Goal: Navigation & Orientation: Find specific page/section

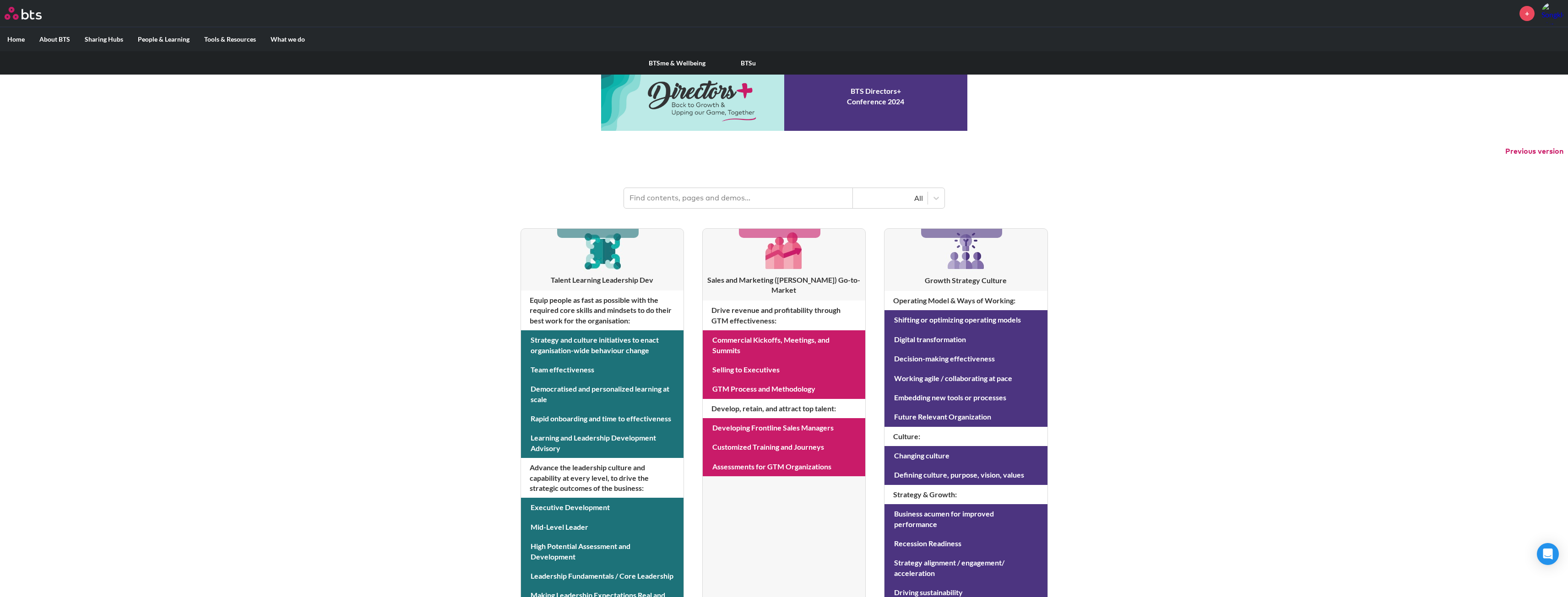
click at [175, 42] on label "People & Learning" at bounding box center [163, 40] width 66 height 24
click at [0, 0] on input "People & Learning" at bounding box center [0, 0] width 0 height 0
click at [106, 47] on label "Sharing Hubs" at bounding box center [104, 40] width 53 height 24
click at [0, 0] on input "Sharing Hubs" at bounding box center [0, 0] width 0 height 0
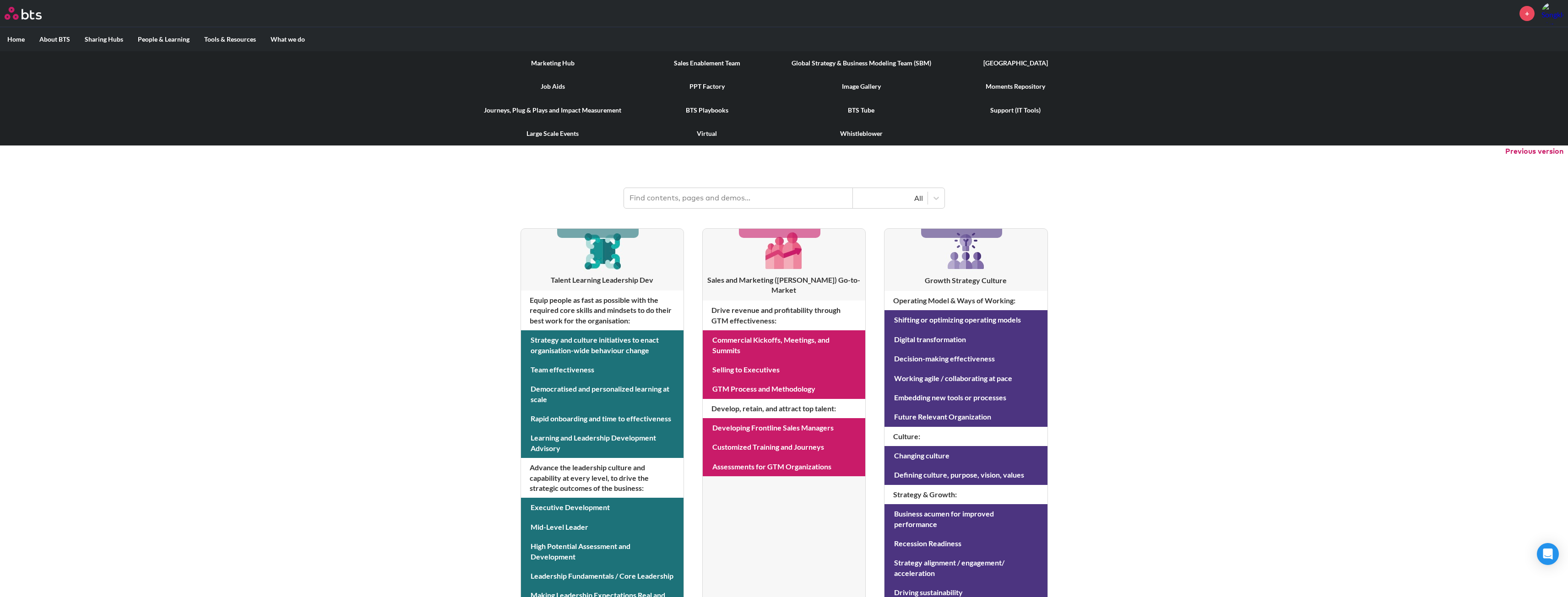
click at [852, 109] on link "BTS Tube" at bounding box center [861, 111] width 154 height 24
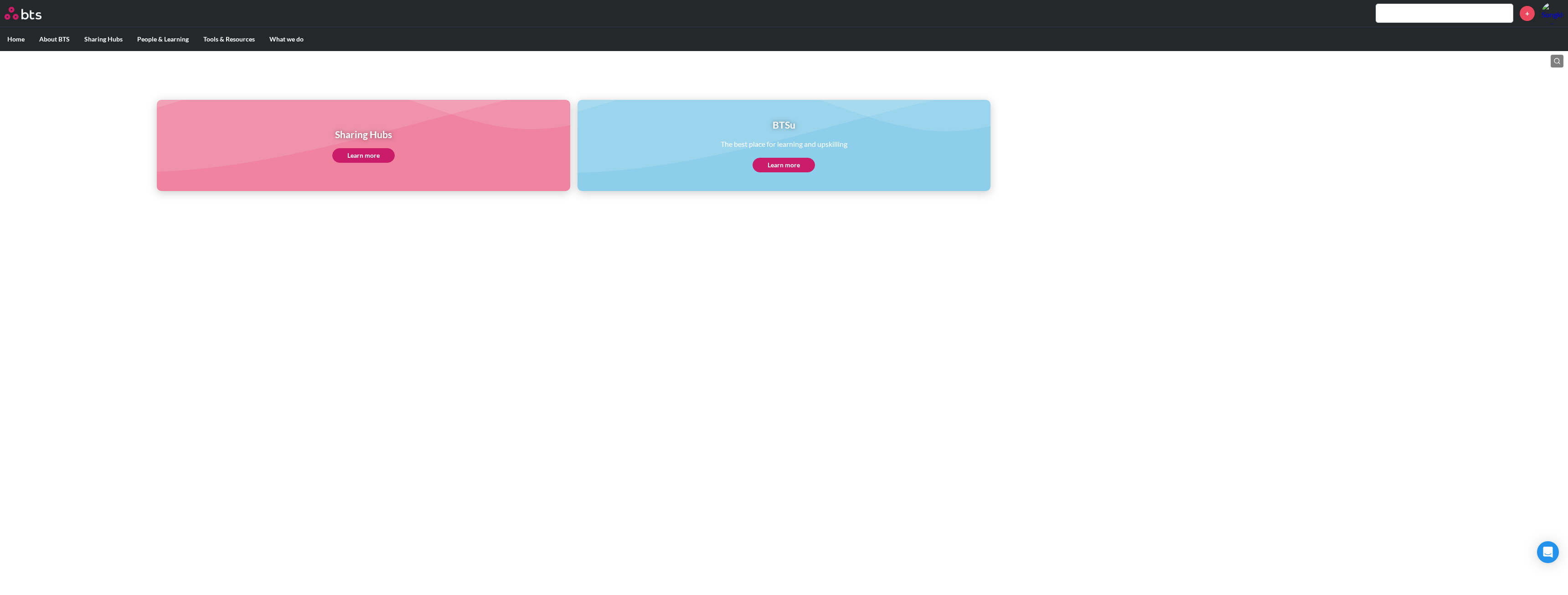
click at [786, 127] on h1 "BTSu" at bounding box center [783, 125] width 127 height 13
click at [16, 37] on label "Home" at bounding box center [16, 40] width 32 height 24
click at [0, 0] on input "Home" at bounding box center [0, 0] width 0 height 0
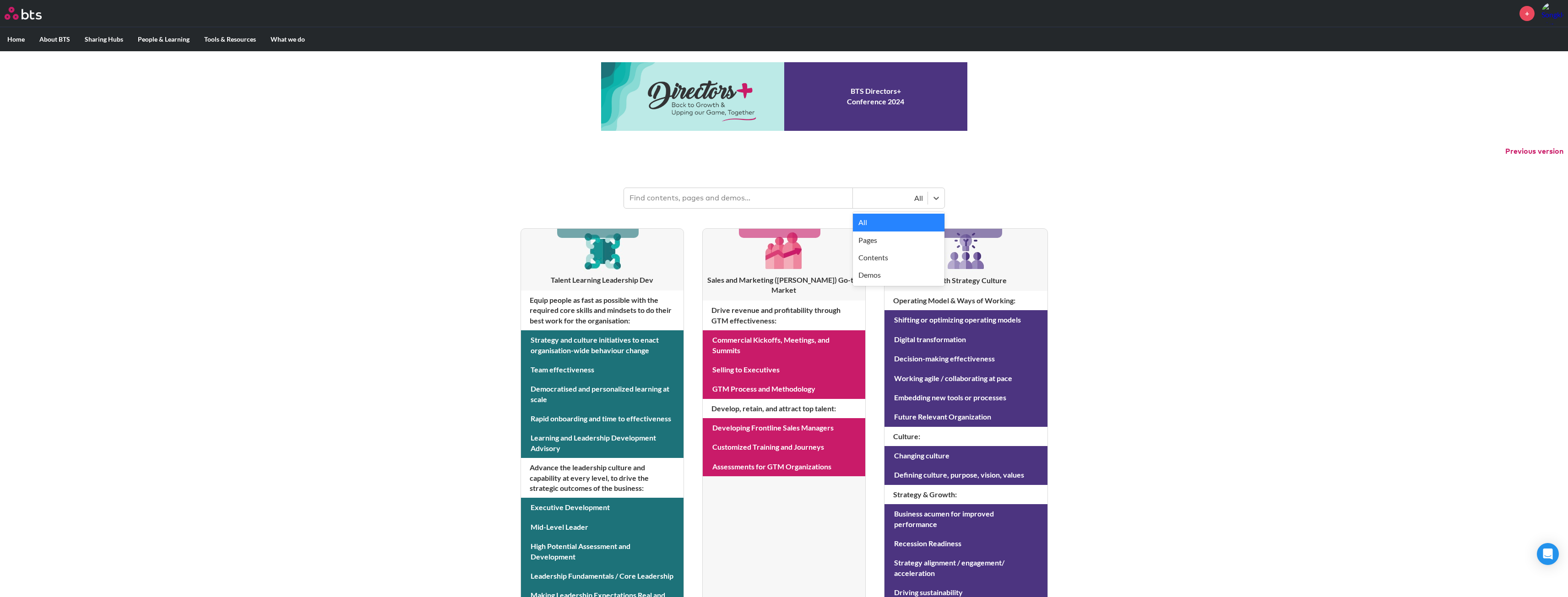
click at [915, 201] on div "All" at bounding box center [891, 198] width 65 height 10
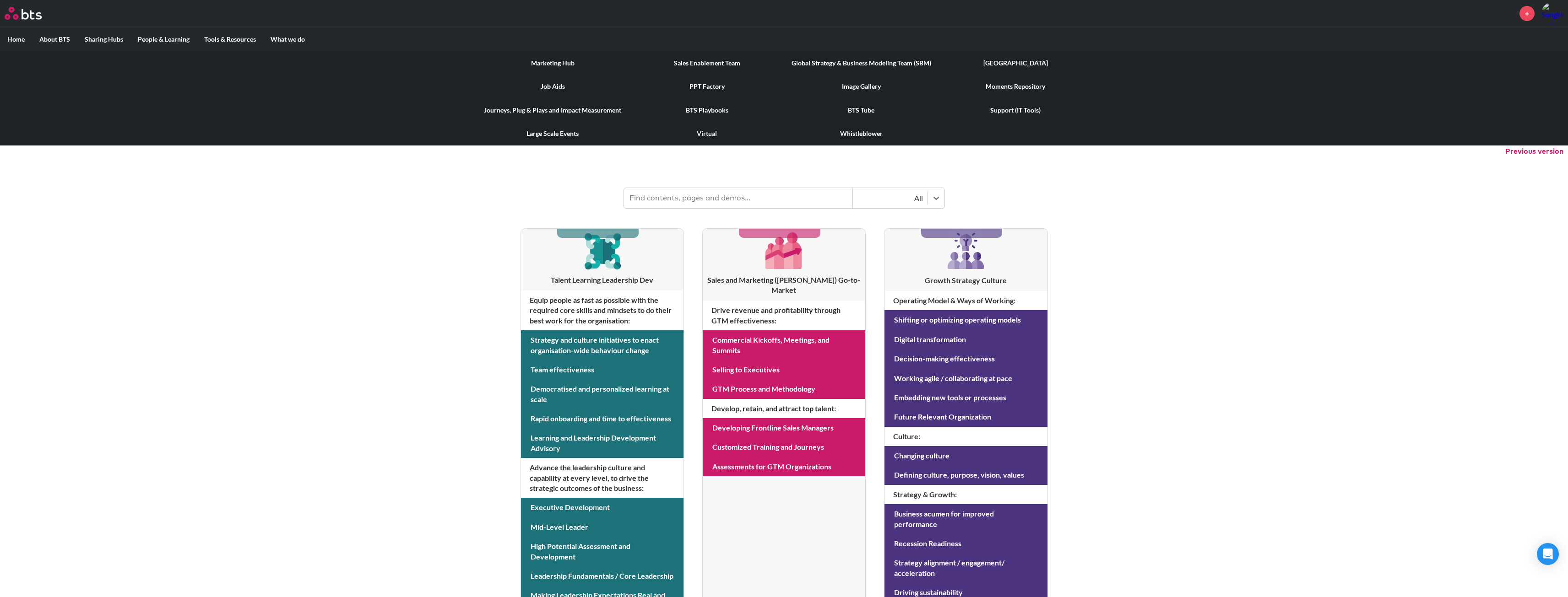
click at [728, 67] on link "Sales Enablement Team" at bounding box center [707, 63] width 154 height 24
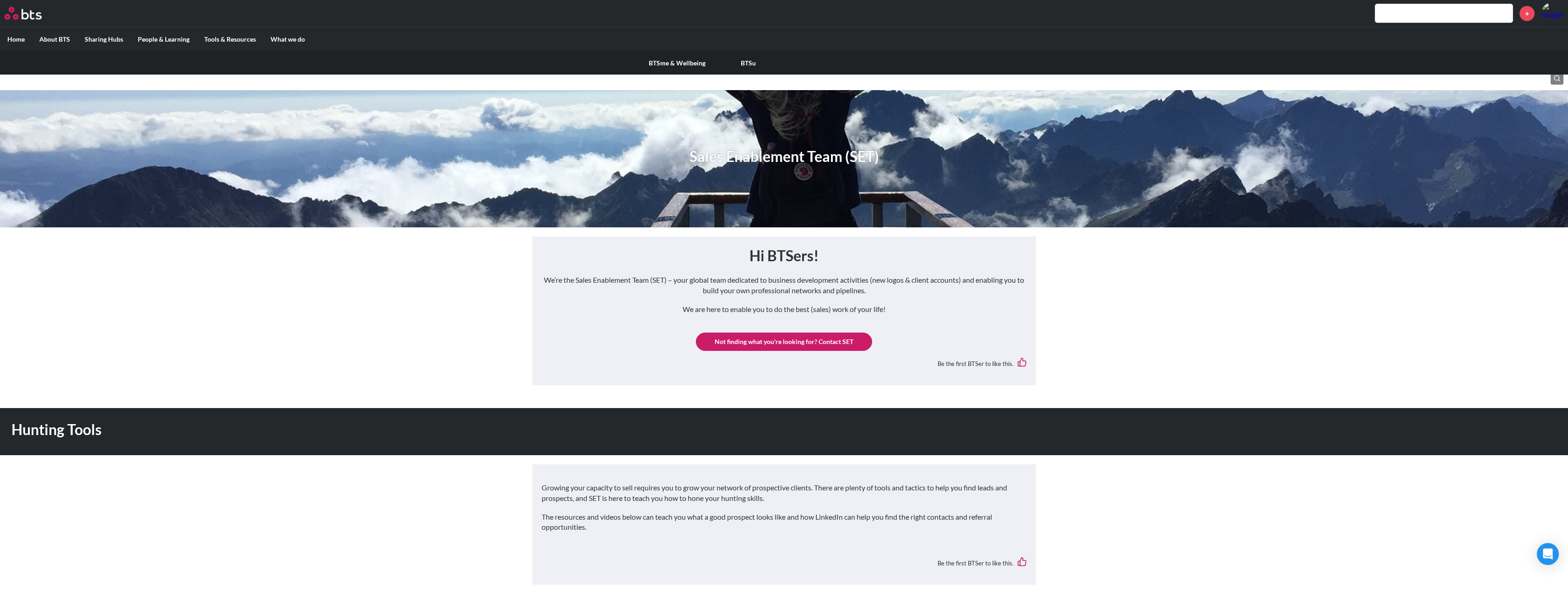
click at [165, 49] on label "People & Learning" at bounding box center [163, 40] width 66 height 24
click at [0, 0] on input "People & Learning" at bounding box center [0, 0] width 0 height 0
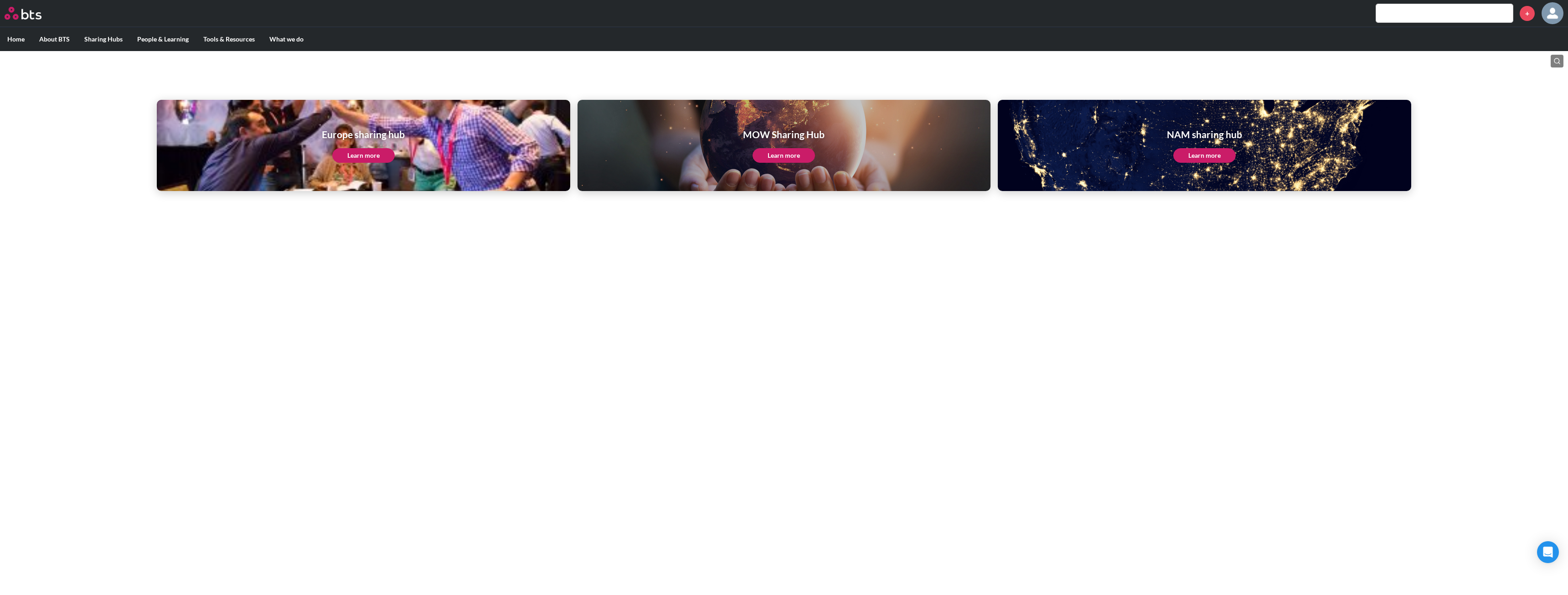
click at [1205, 154] on link "Learn more" at bounding box center [1205, 156] width 62 height 15
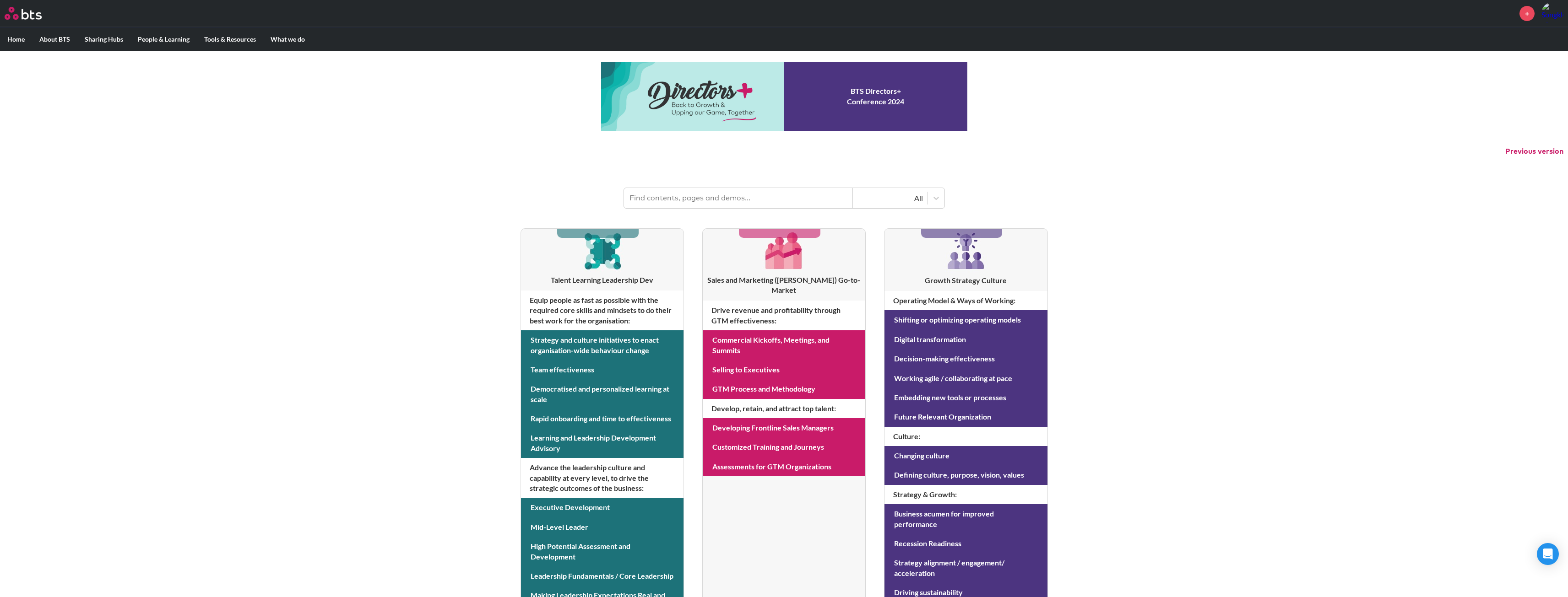
click at [16, 38] on label "Home" at bounding box center [16, 40] width 32 height 24
click at [0, 0] on input "Home" at bounding box center [0, 0] width 0 height 0
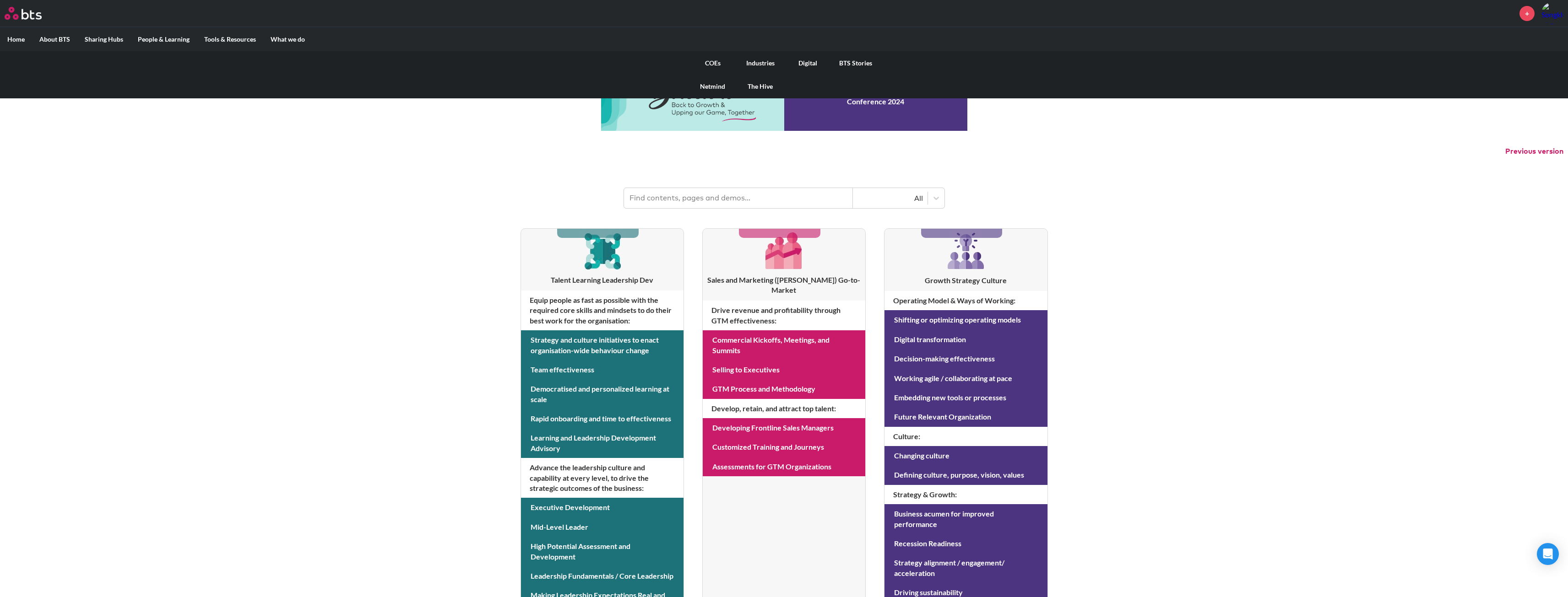
click at [862, 67] on link "BTS Stories" at bounding box center [856, 63] width 48 height 24
click at [861, 61] on link "BTS Stories" at bounding box center [856, 63] width 48 height 24
